Goal: Register for event/course

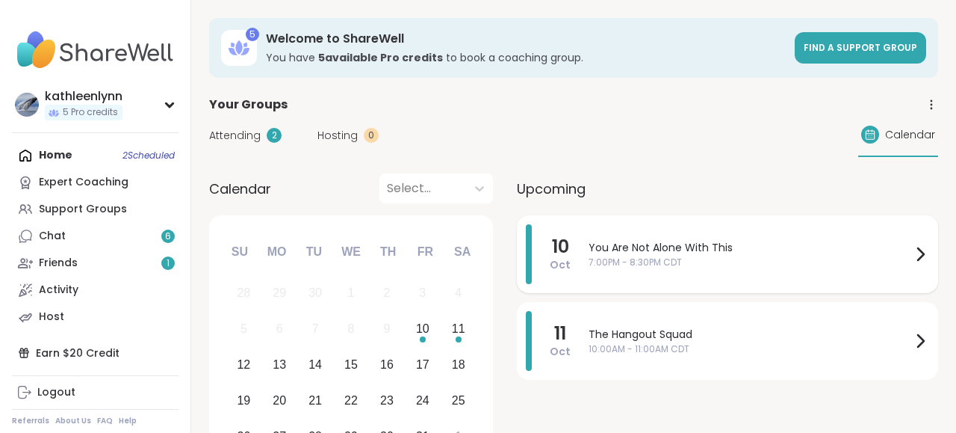
click at [615, 250] on span "You Are Not Alone With This" at bounding box center [750, 248] width 323 height 16
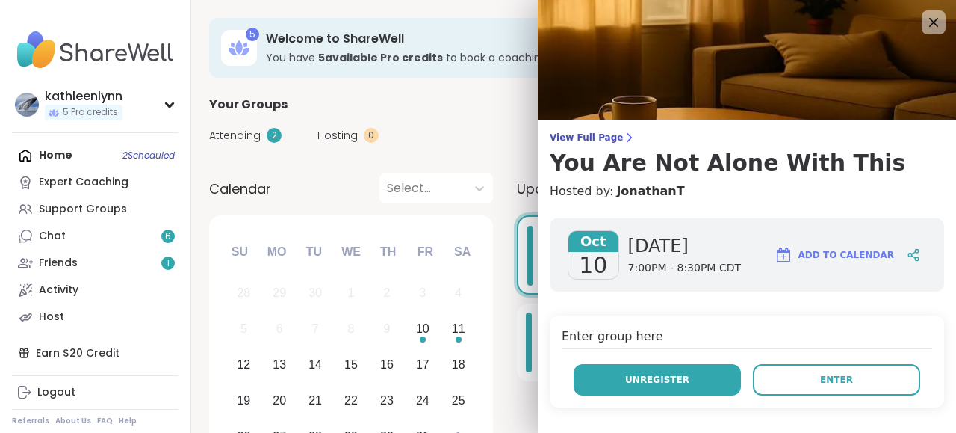
click at [612, 376] on button "Unregister" at bounding box center [657, 379] width 167 height 31
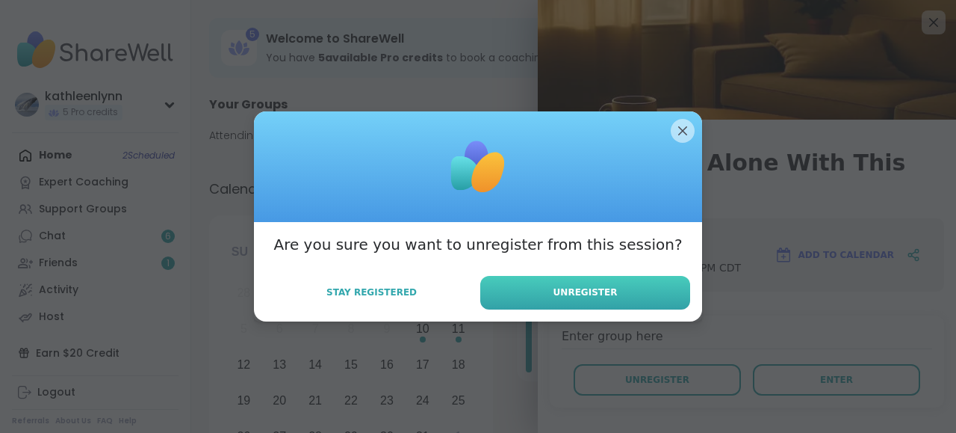
click at [604, 295] on span "Unregister" at bounding box center [586, 291] width 64 height 13
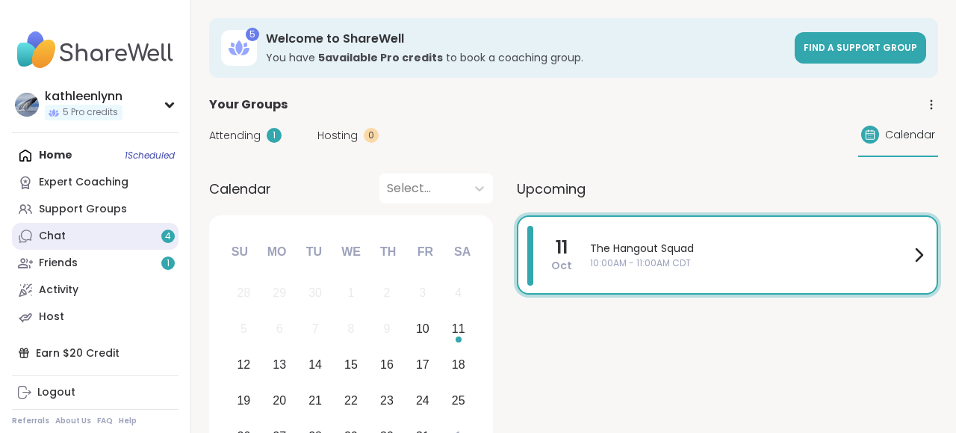
click at [76, 234] on link "Chat 4" at bounding box center [95, 236] width 167 height 27
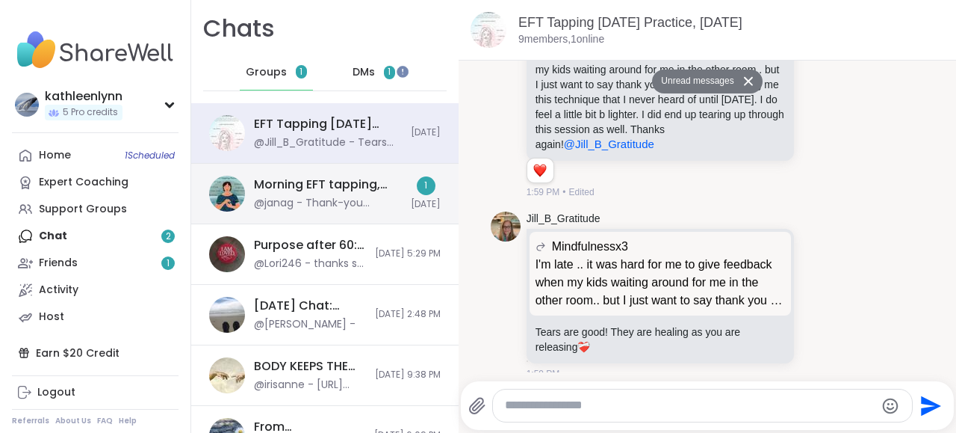
click at [297, 184] on div "Morning EFT tapping, calming, clearing exercises, [DATE]" at bounding box center [328, 184] width 148 height 16
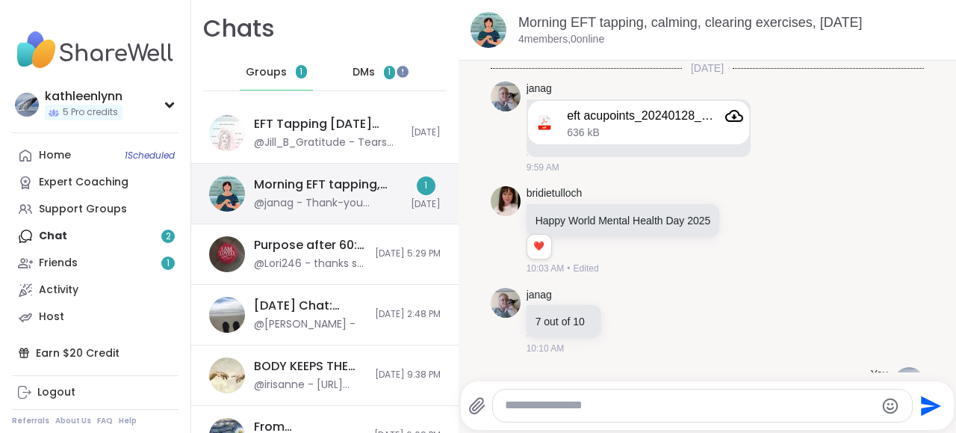
scroll to position [1263, 0]
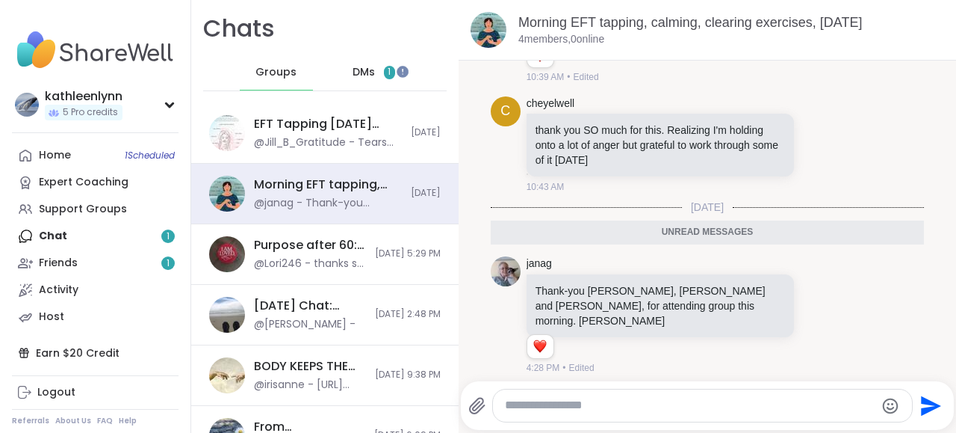
click at [364, 71] on span "DMs" at bounding box center [364, 72] width 22 height 15
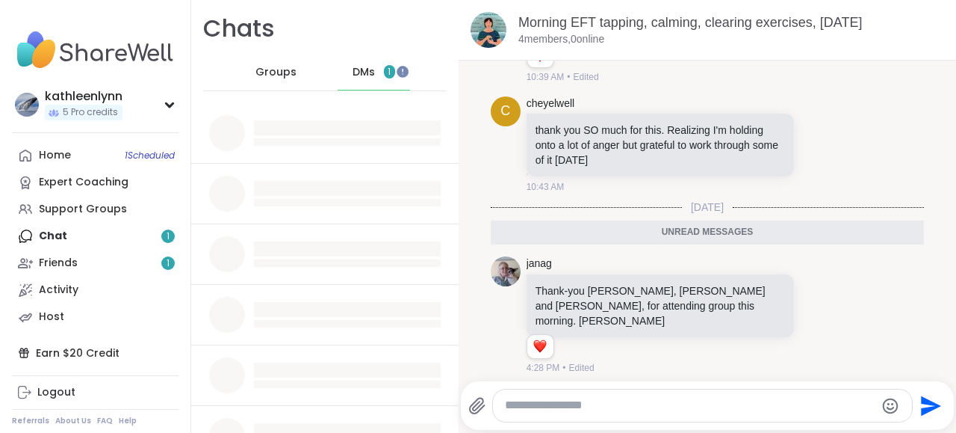
scroll to position [0, 0]
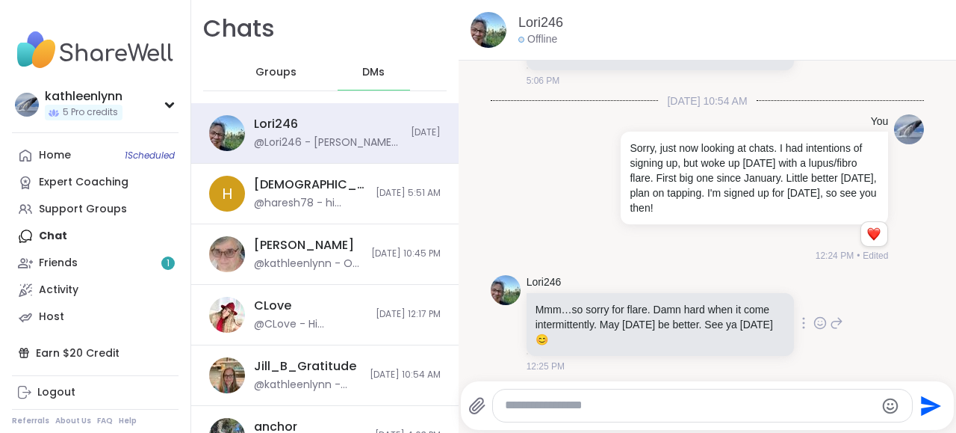
click at [870, 269] on div "Lori246 Mmm…so sorry for flare. Damn hard when it come intermittently. May [DAT…" at bounding box center [708, 324] width 434 height 110
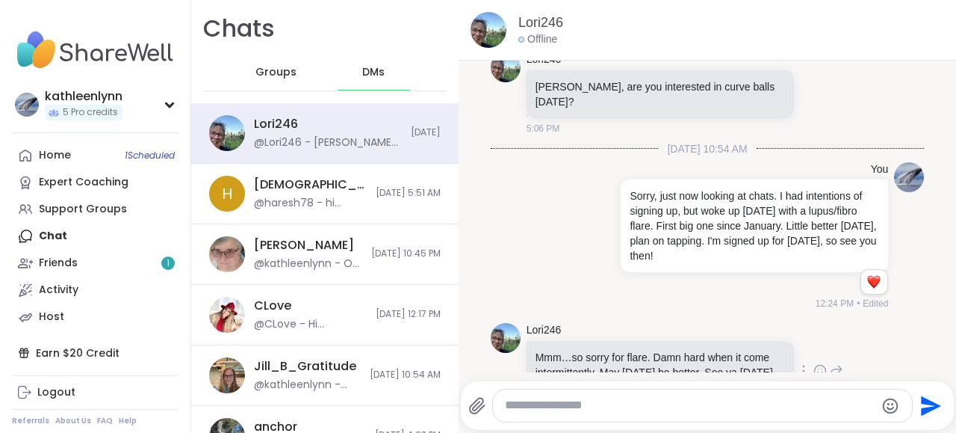
scroll to position [17841, 0]
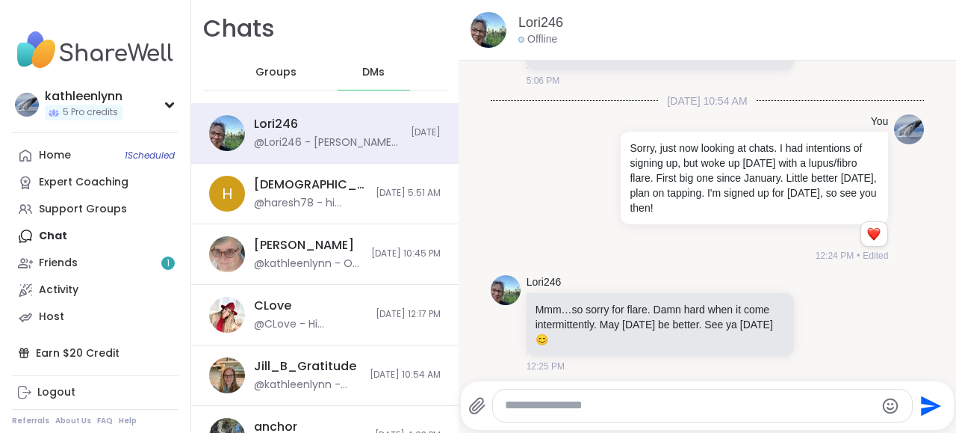
click at [52, 234] on div "Home 1 Scheduled Expert Coaching Support Groups Chat Friends 1 Activity Host" at bounding box center [95, 236] width 167 height 188
click at [86, 210] on div "Support Groups" at bounding box center [83, 209] width 88 height 15
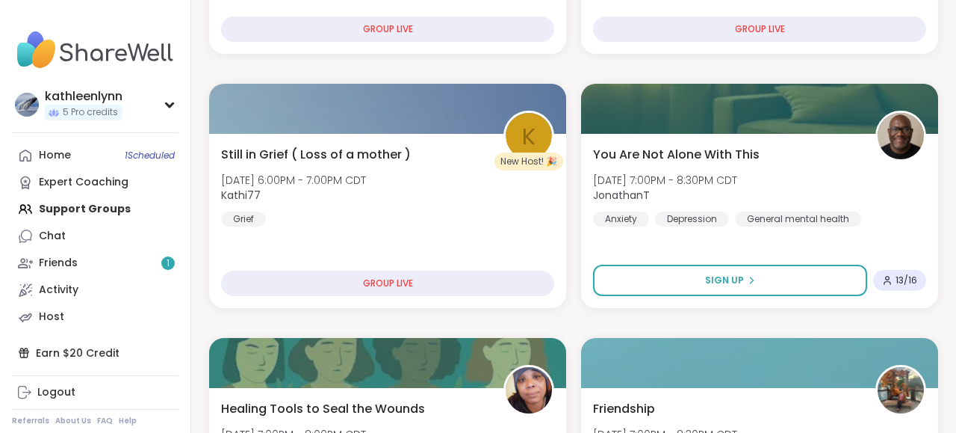
scroll to position [505, 0]
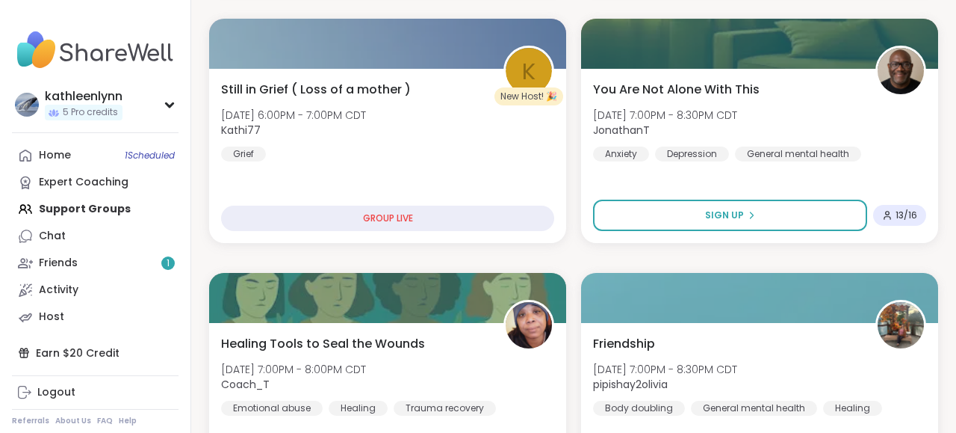
click at [72, 208] on div "Home 1 Scheduled Expert Coaching Support Groups Chat Friends 1 Activity Host" at bounding box center [95, 236] width 167 height 188
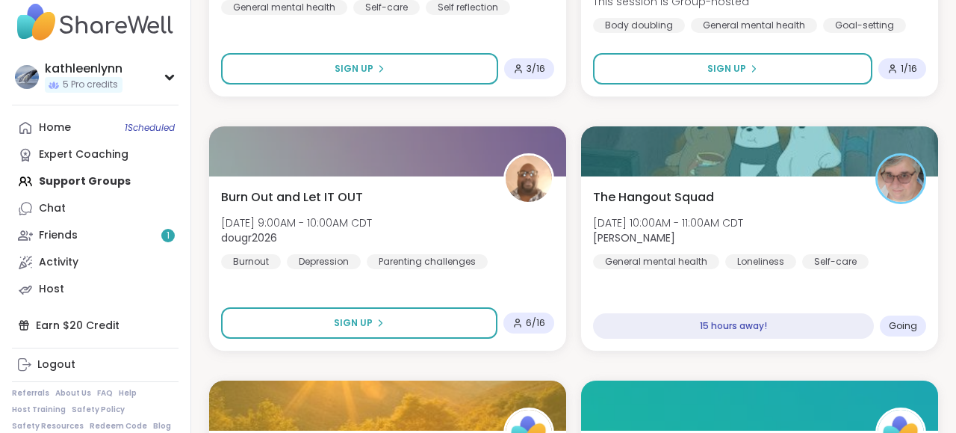
scroll to position [3229, 0]
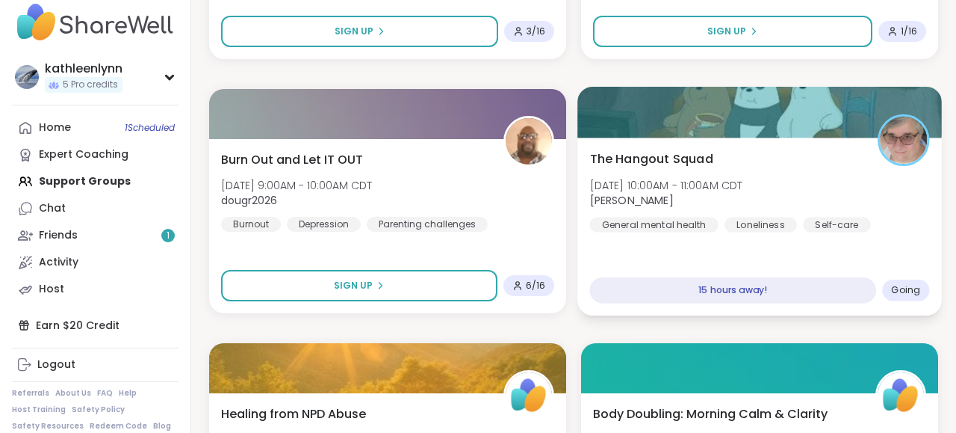
click at [845, 117] on div at bounding box center [760, 112] width 365 height 51
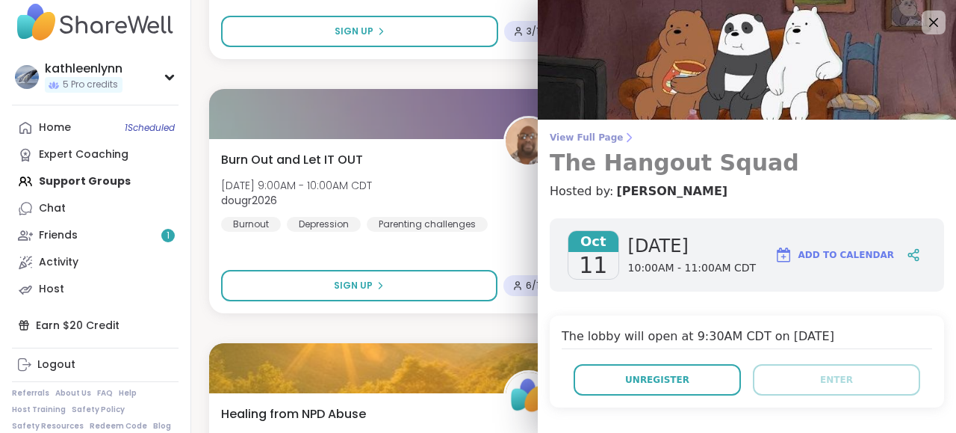
click at [584, 137] on span "View Full Page" at bounding box center [747, 137] width 394 height 12
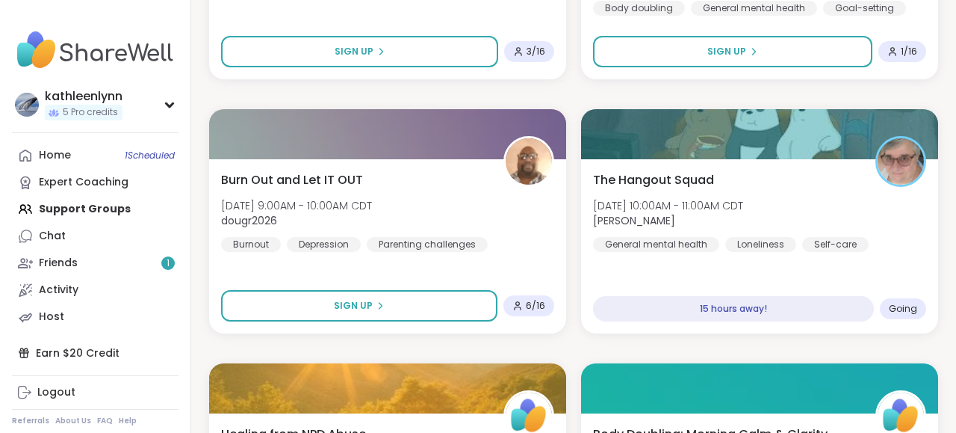
scroll to position [3225, 0]
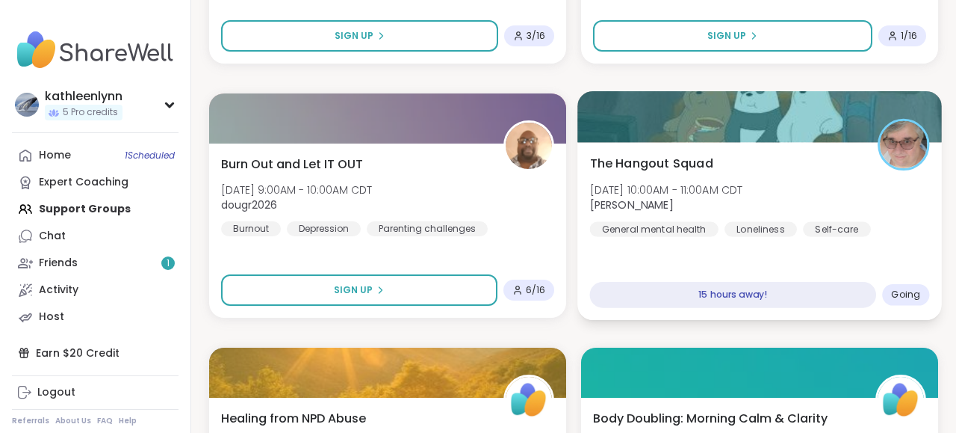
click at [751, 115] on div at bounding box center [760, 116] width 365 height 51
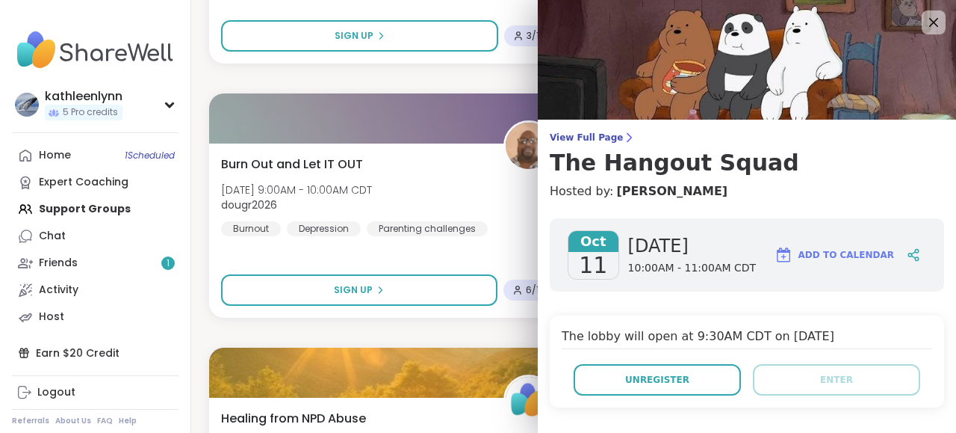
scroll to position [400, 0]
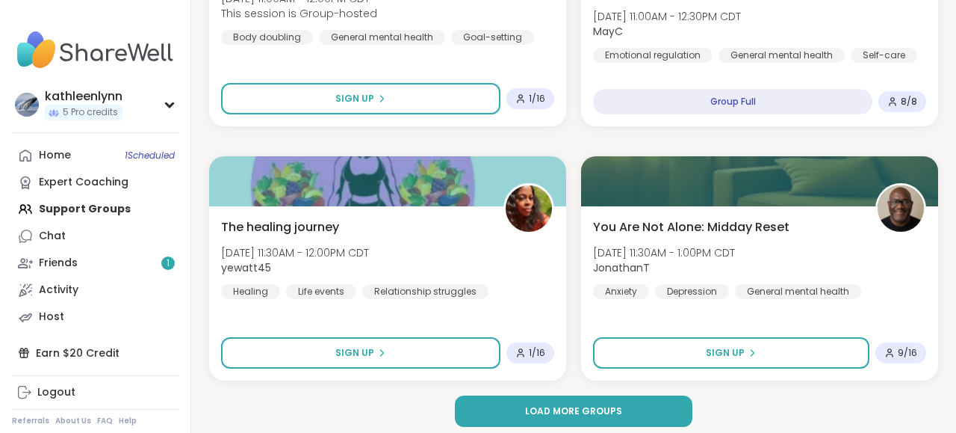
scroll to position [4441, 0]
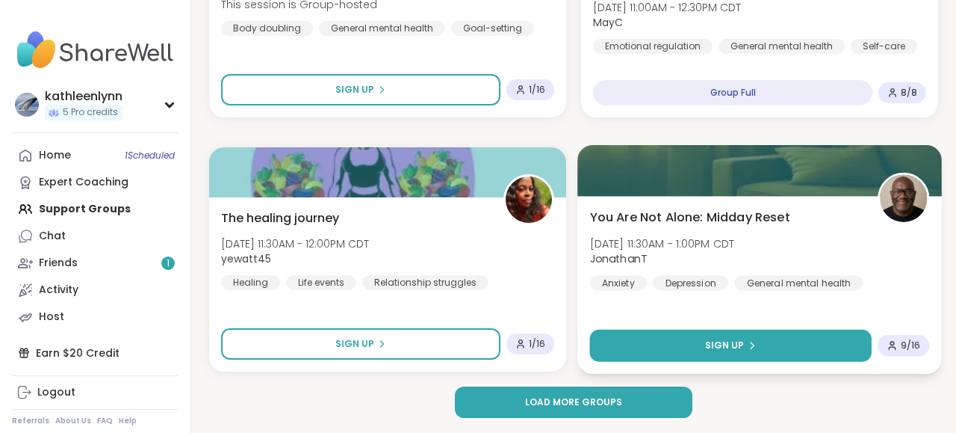
click at [704, 344] on button "Sign Up" at bounding box center [731, 345] width 282 height 32
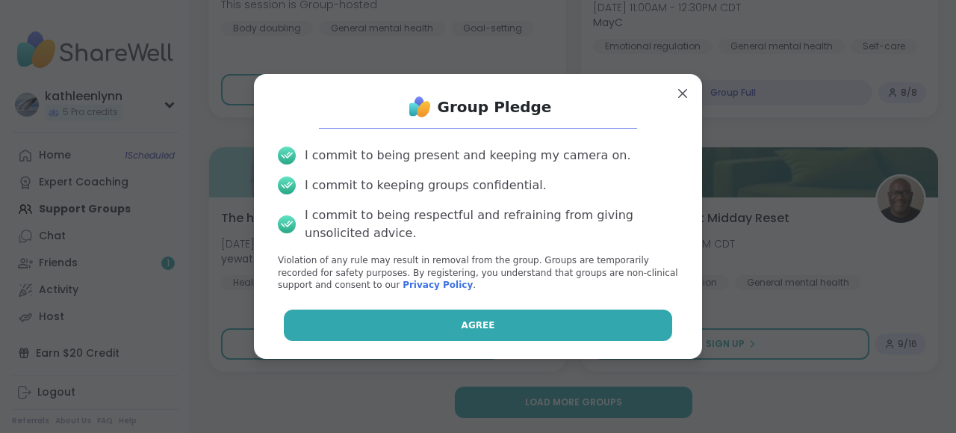
click at [634, 328] on button "Agree" at bounding box center [478, 324] width 389 height 31
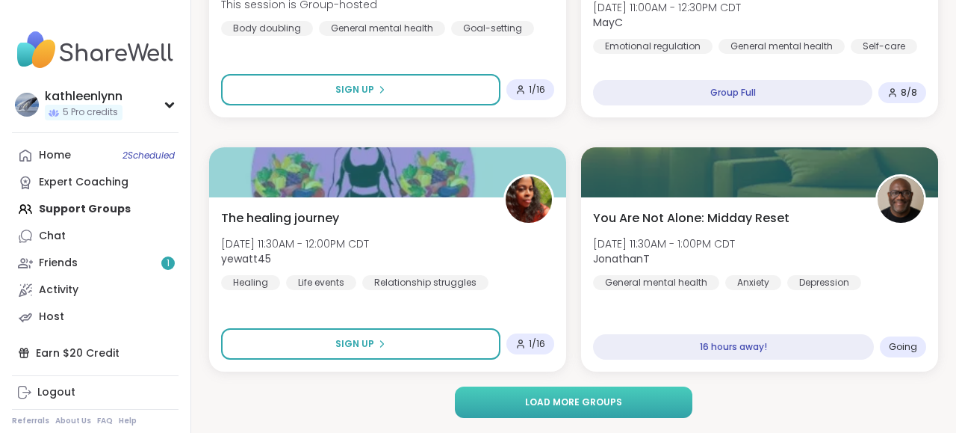
click at [621, 401] on button "Load more groups" at bounding box center [573, 401] width 237 height 31
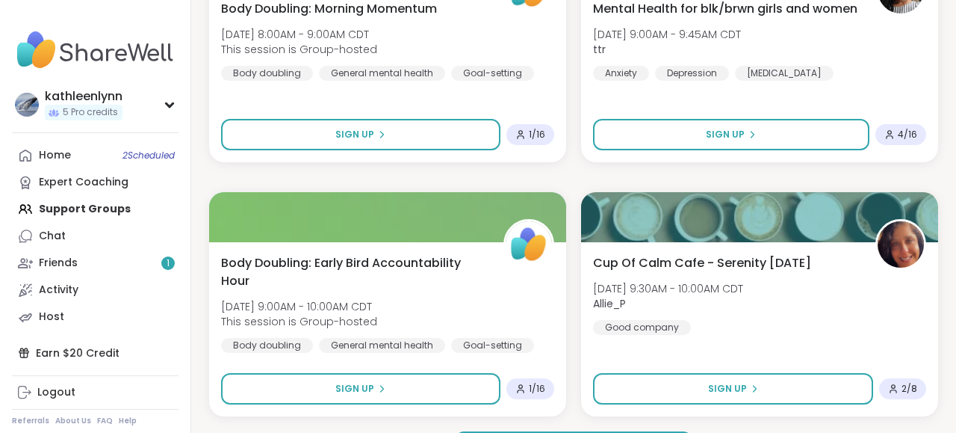
scroll to position [9013, 0]
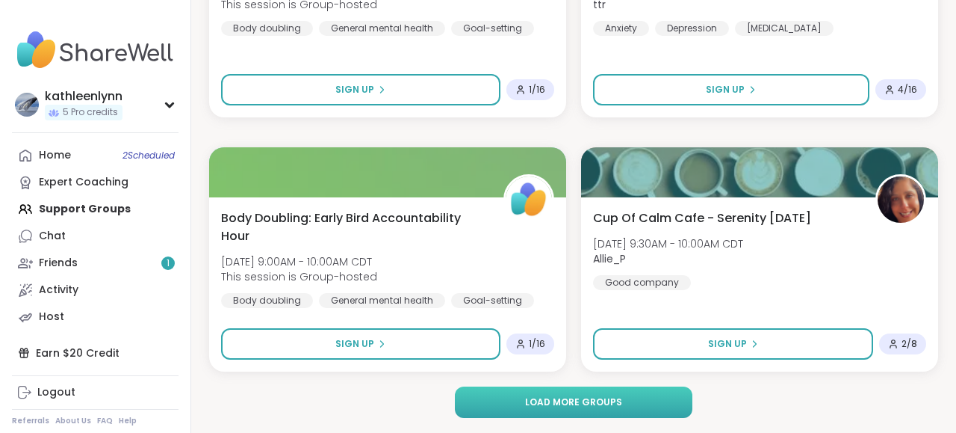
click at [621, 398] on button "Load more groups" at bounding box center [573, 401] width 237 height 31
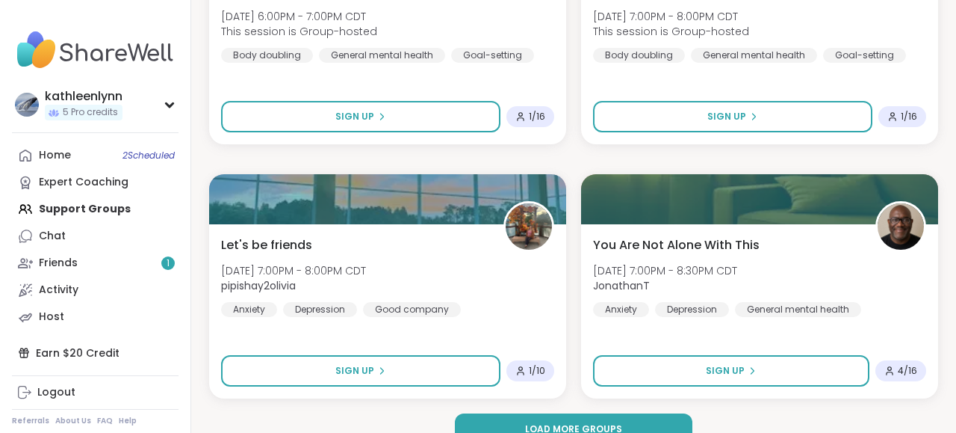
scroll to position [13586, 0]
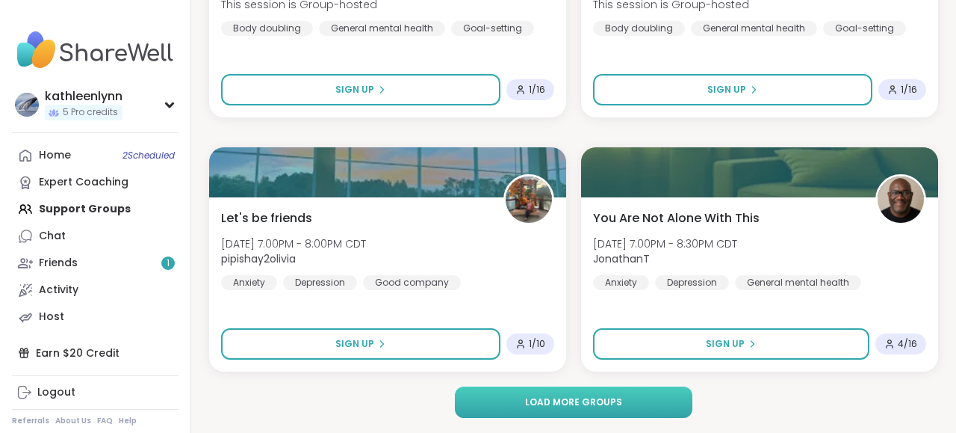
click at [601, 415] on button "Load more groups" at bounding box center [573, 401] width 237 height 31
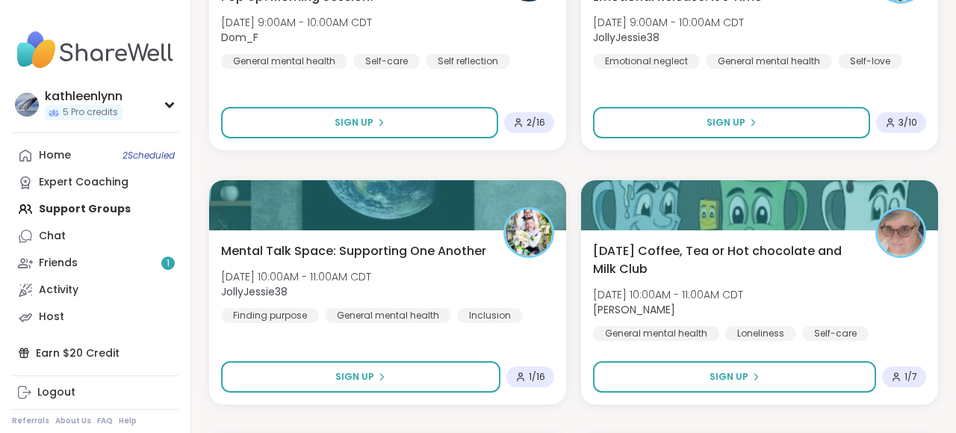
scroll to position [15878, 0]
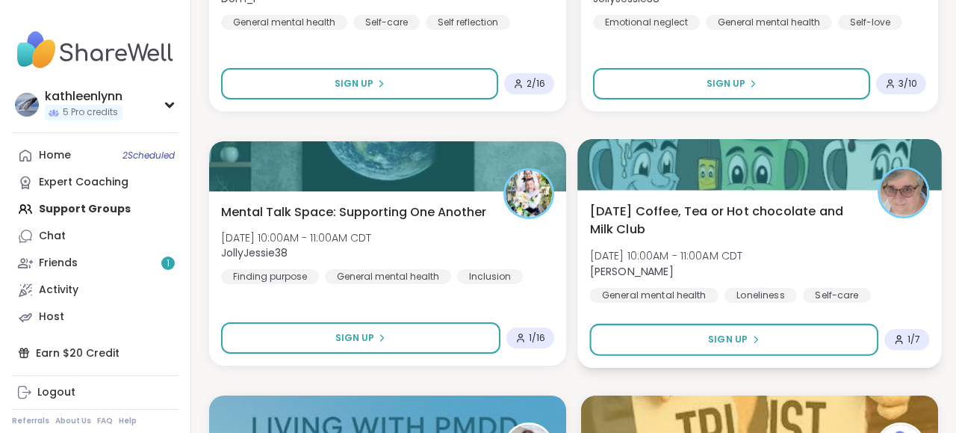
click at [848, 157] on div at bounding box center [760, 164] width 365 height 51
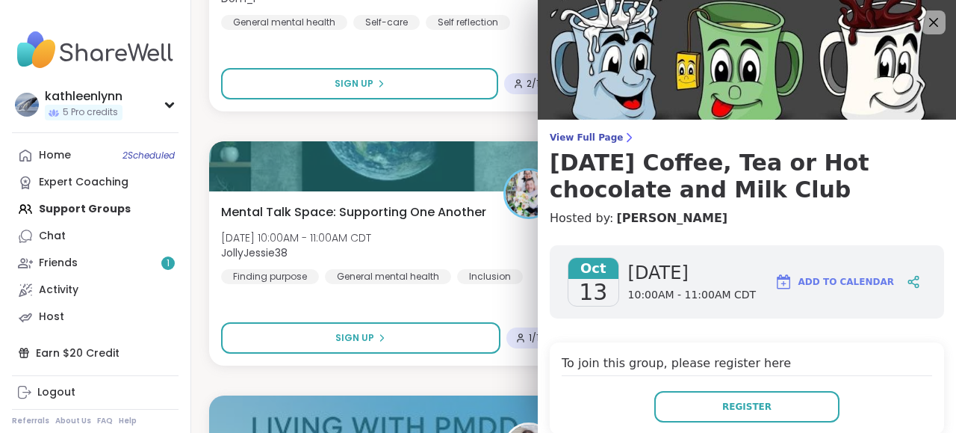
scroll to position [400, 0]
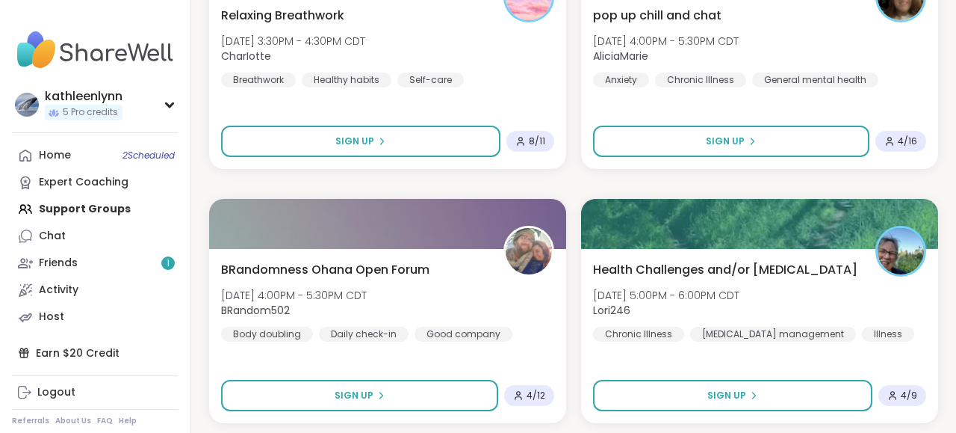
scroll to position [18144, 0]
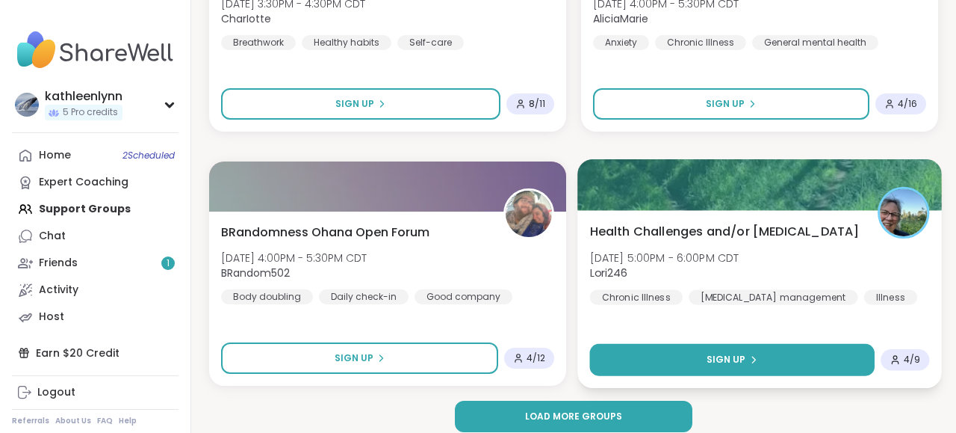
click at [775, 355] on button "Sign Up" at bounding box center [732, 360] width 285 height 32
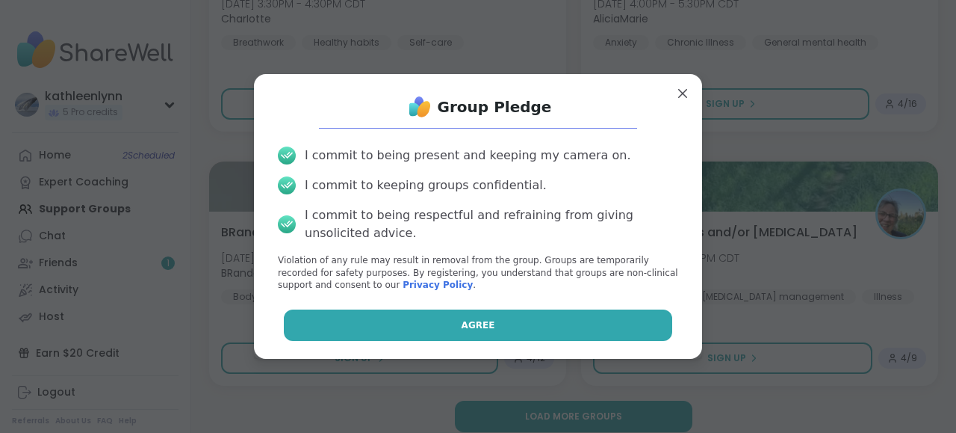
click at [634, 329] on button "Agree" at bounding box center [478, 324] width 389 height 31
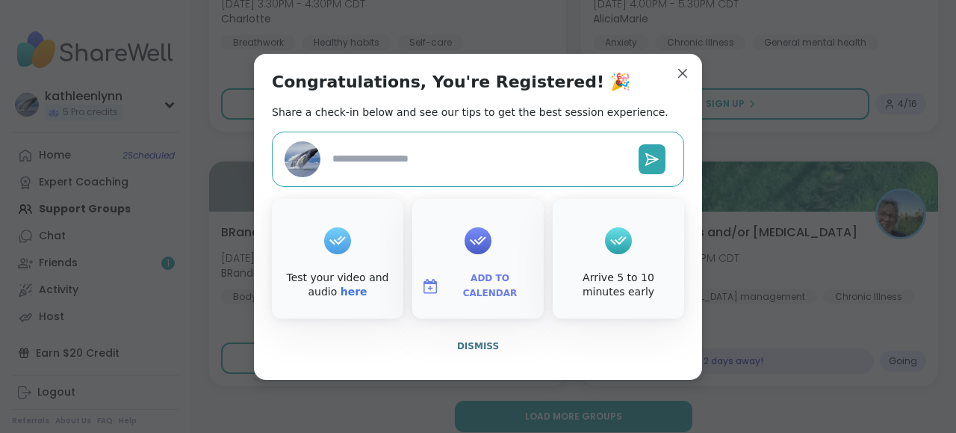
type textarea "*"
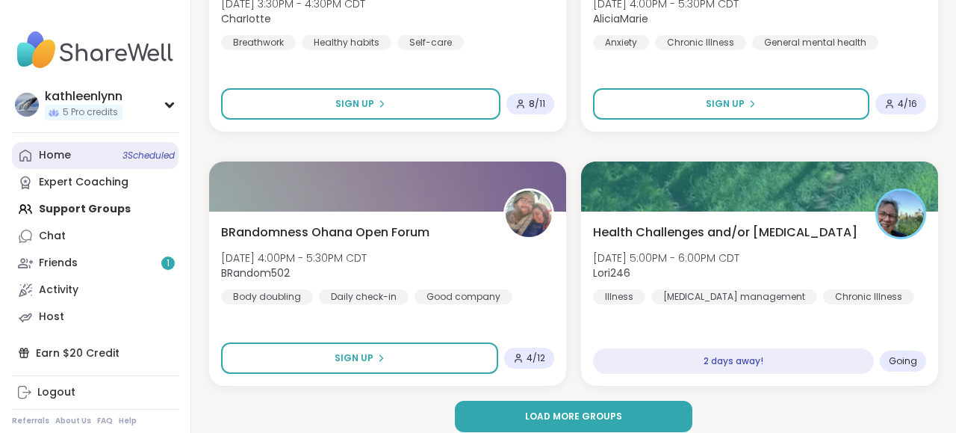
click at [76, 153] on link "Home 3 Scheduled" at bounding box center [95, 155] width 167 height 27
